Goal: Navigation & Orientation: Find specific page/section

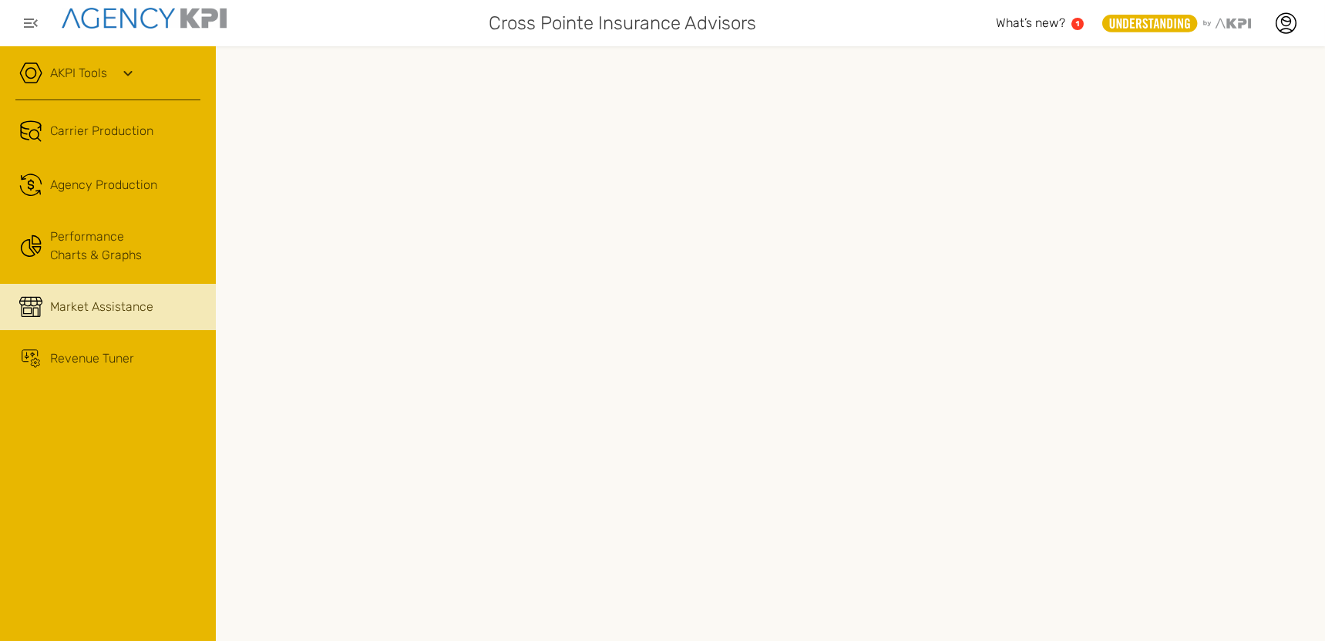
click at [130, 309] on span "Market Assistance" at bounding box center [101, 307] width 103 height 19
click at [82, 308] on span "Market Assistance" at bounding box center [101, 307] width 103 height 19
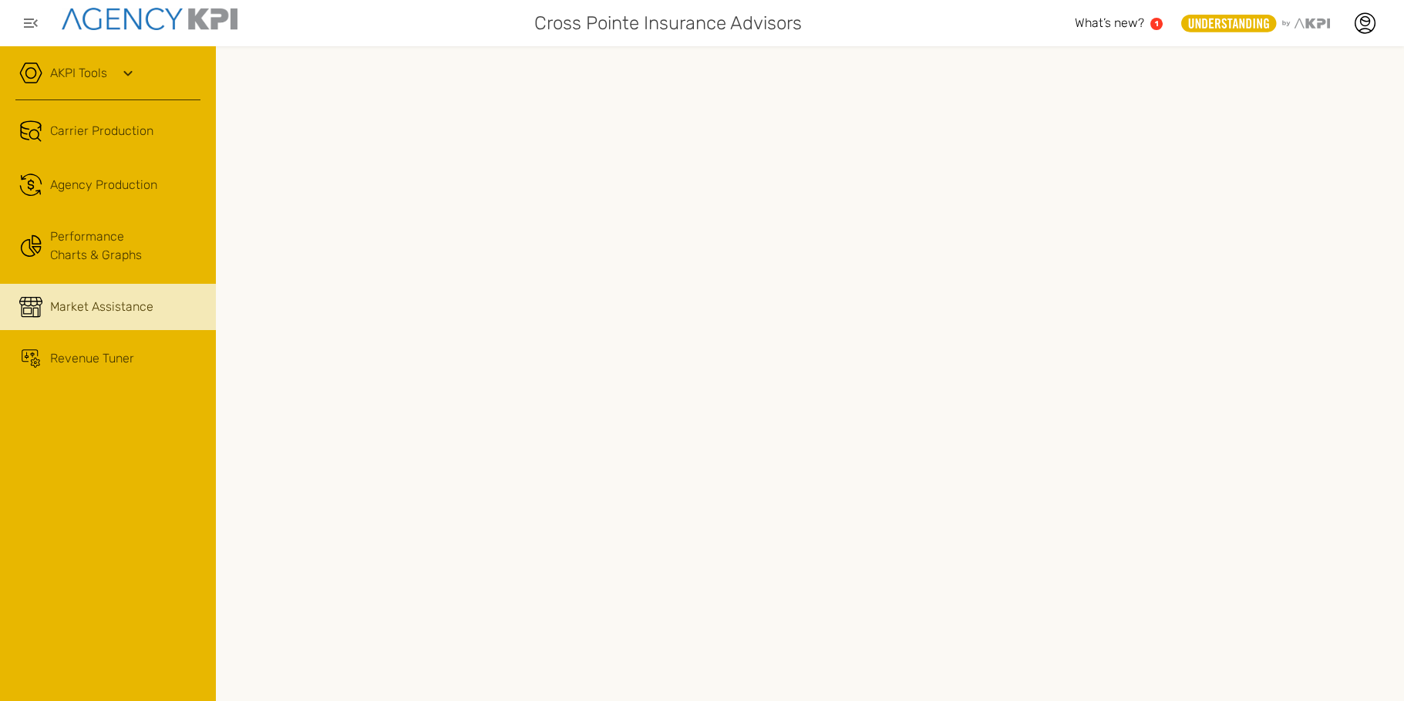
click at [137, 257] on link "Performance Charts & Graphs" at bounding box center [108, 246] width 216 height 60
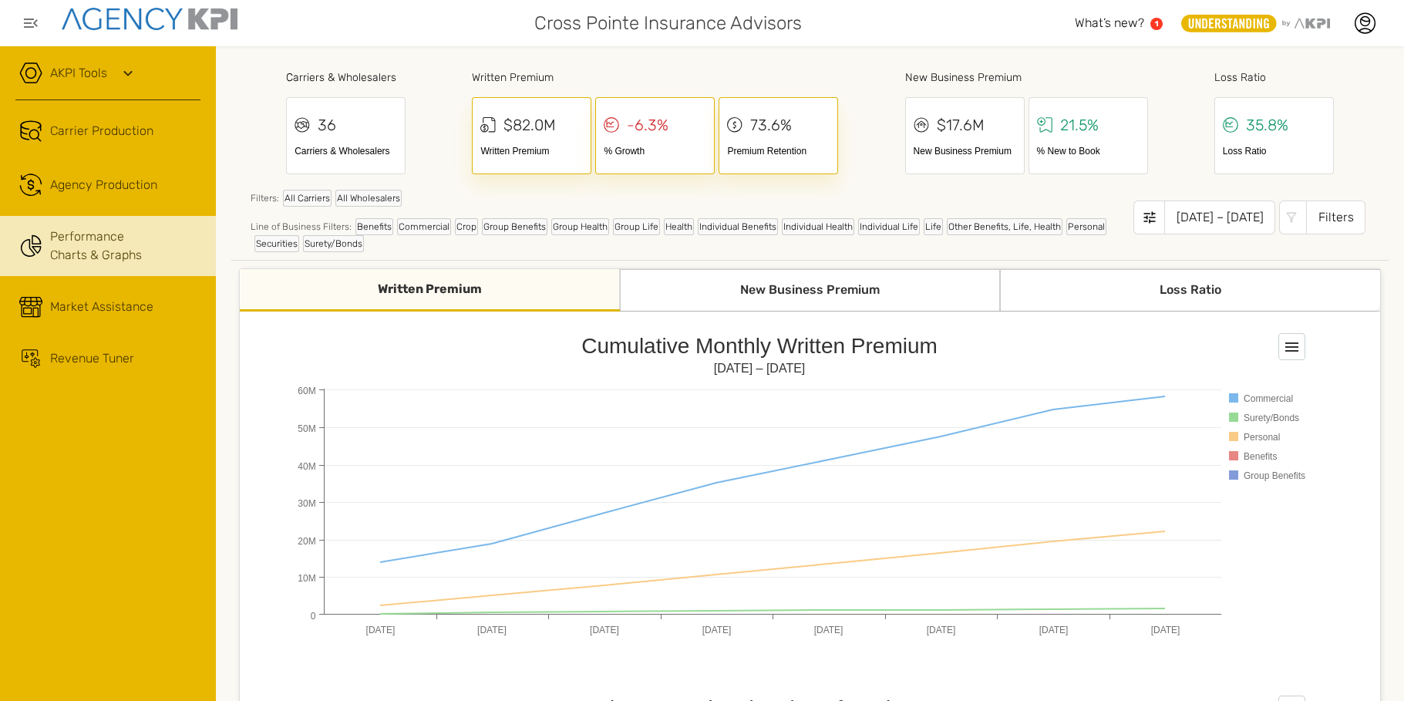
click at [89, 313] on span "Market Assistance" at bounding box center [101, 307] width 103 height 19
